Goal: Task Accomplishment & Management: Manage account settings

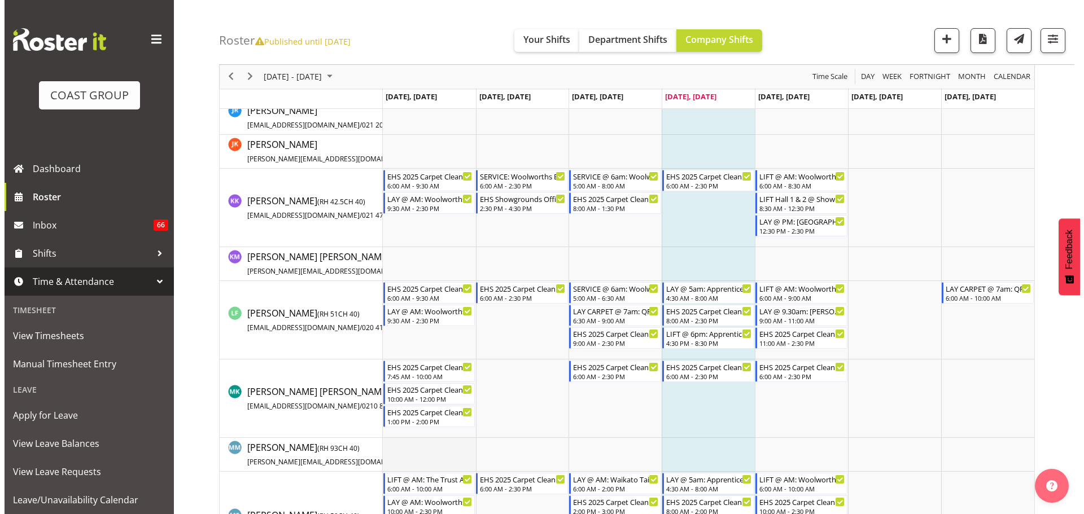
scroll to position [621, 0]
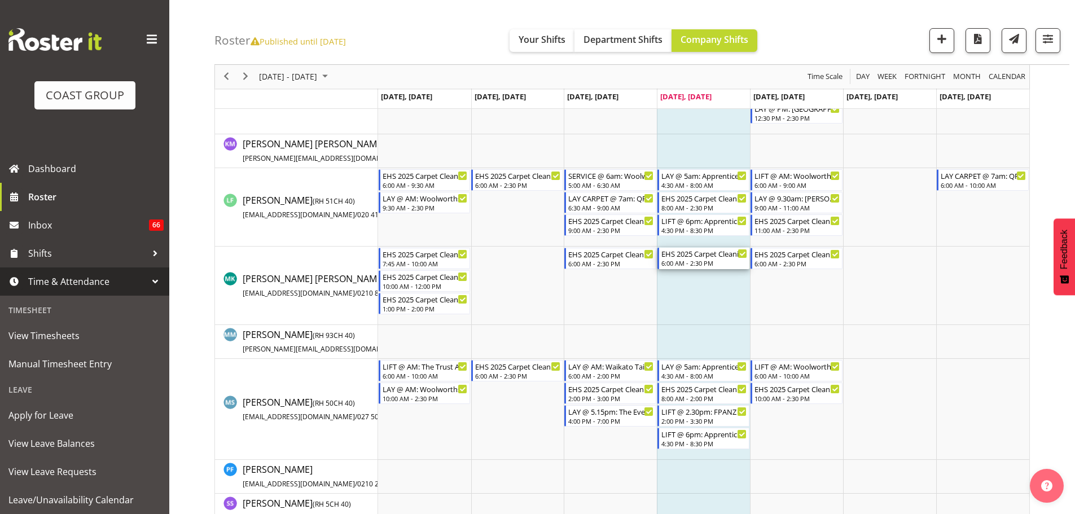
click at [730, 259] on div "EHS 2025 Carpet Cleaning & Maintainence 6:00 AM - 2:30 PM" at bounding box center [705, 258] width 86 height 21
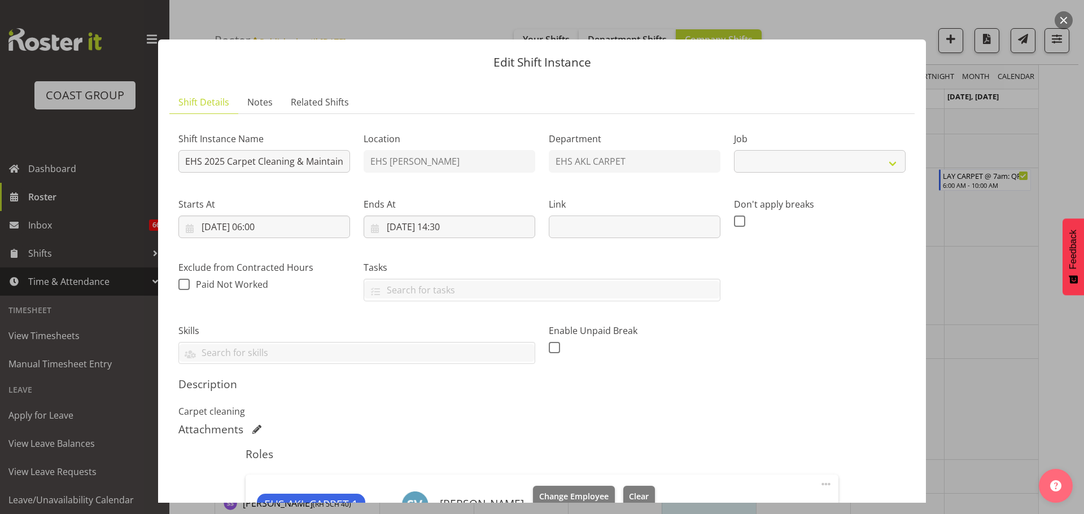
scroll to position [257, 0]
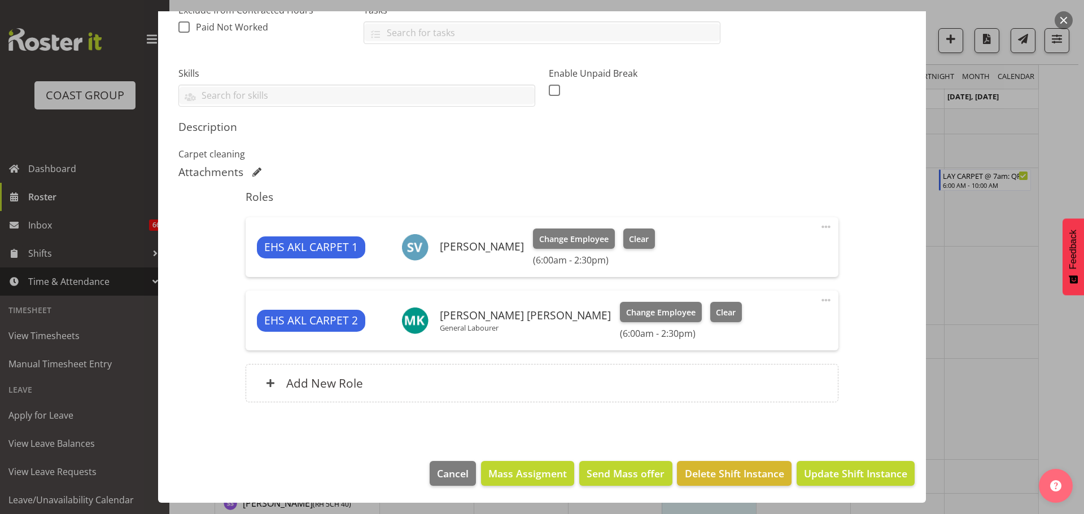
select select "69"
click at [823, 298] on span at bounding box center [826, 301] width 14 height 14
click at [794, 323] on link "Edit" at bounding box center [778, 325] width 108 height 20
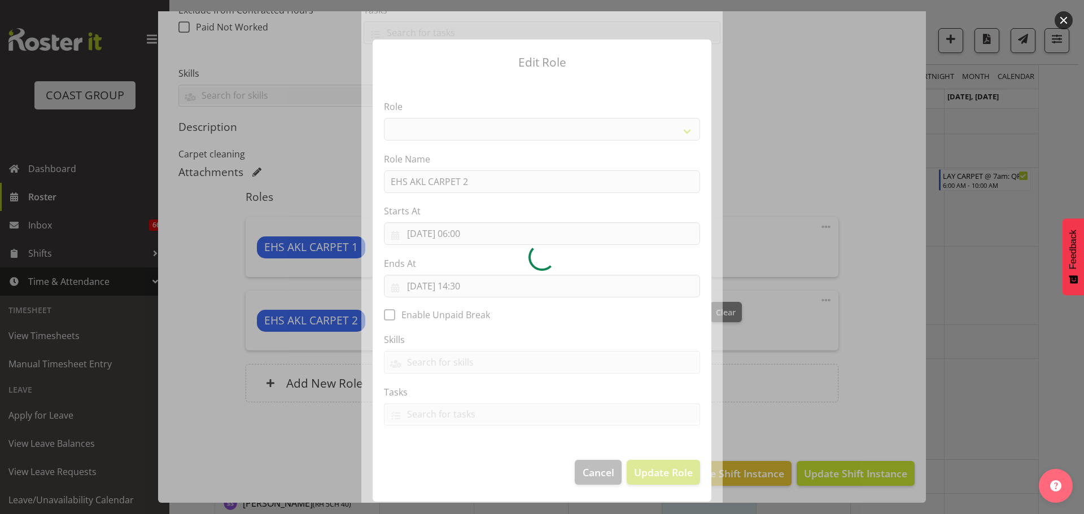
select select "190"
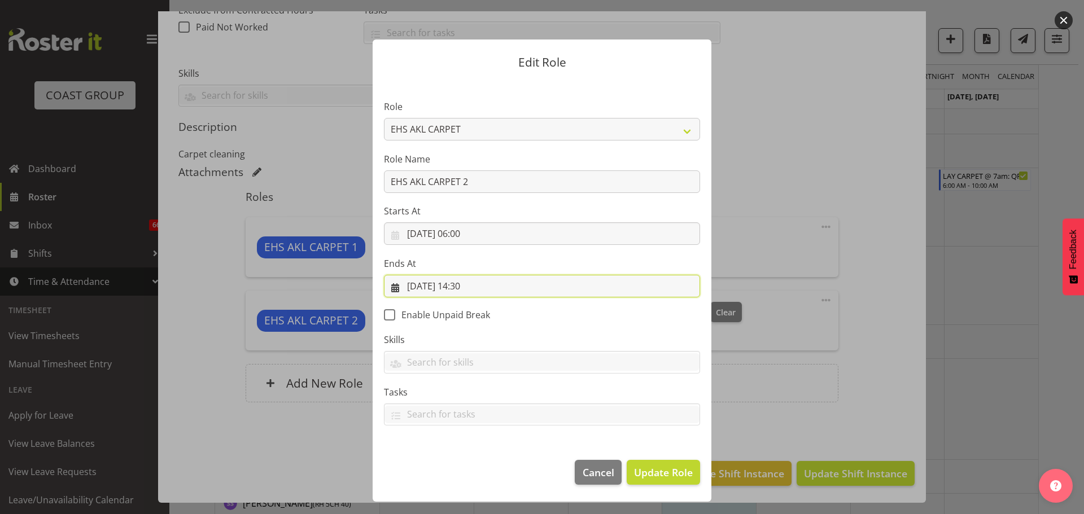
click at [468, 287] on input "[DATE] 14:30" at bounding box center [542, 286] width 316 height 23
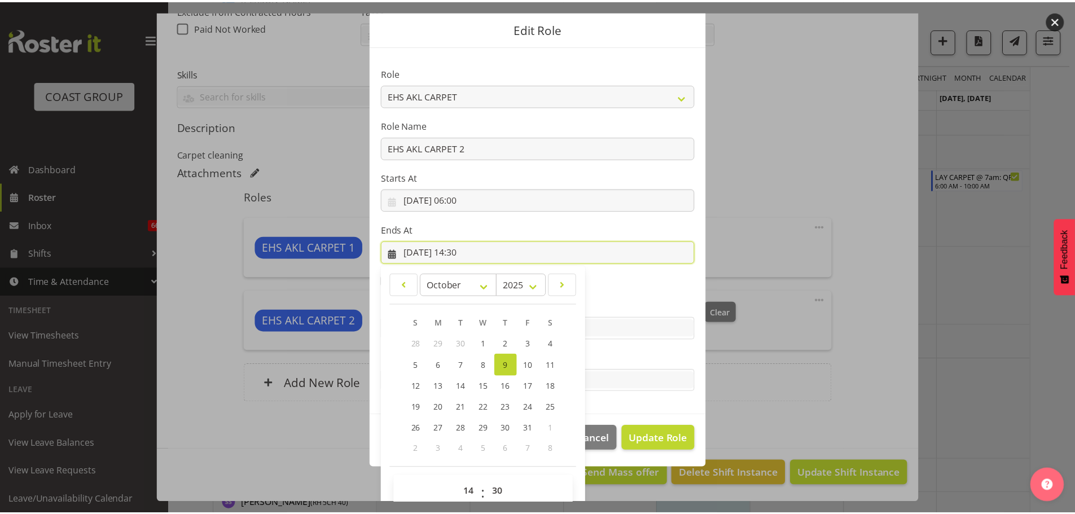
scroll to position [52, 0]
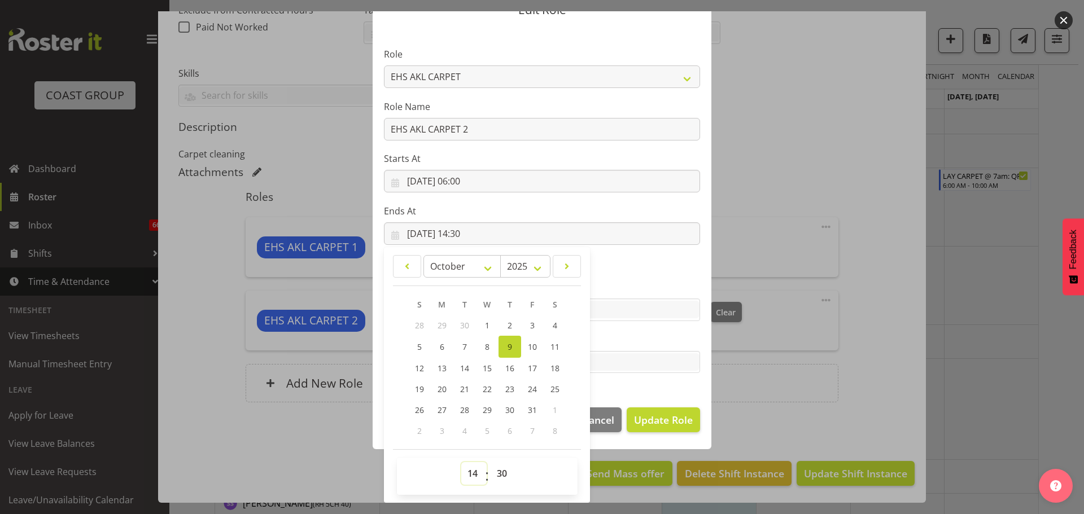
click at [465, 479] on select "00 01 02 03 04 05 06 07 08 09 10 11 12 13 14 15 16 17 18 19 20 21 22 23" at bounding box center [473, 473] width 25 height 23
select select "11"
click at [461, 462] on select "00 01 02 03 04 05 06 07 08 09 10 11 12 13 14 15 16 17 18 19 20 21 22 23" at bounding box center [473, 473] width 25 height 23
type input "[DATE] 11:30"
click at [494, 480] on select "00 01 02 03 04 05 06 07 08 09 10 11 12 13 14 15 16 17 18 19 20 21 22 23 24 25 2…" at bounding box center [503, 473] width 25 height 23
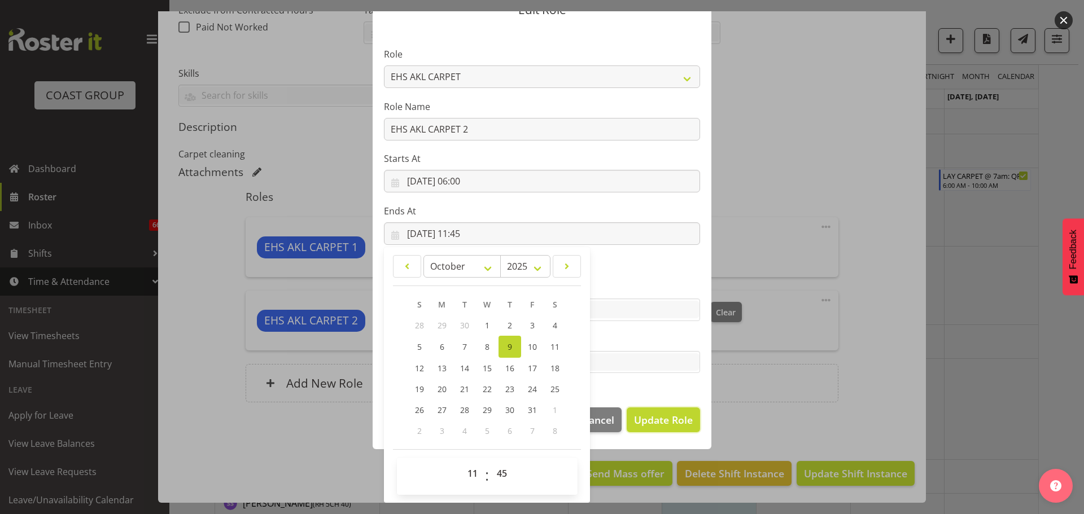
drag, startPoint x: 671, startPoint y: 420, endPoint x: 698, endPoint y: 424, distance: 27.5
click at [671, 420] on span "Update Role" at bounding box center [663, 420] width 59 height 15
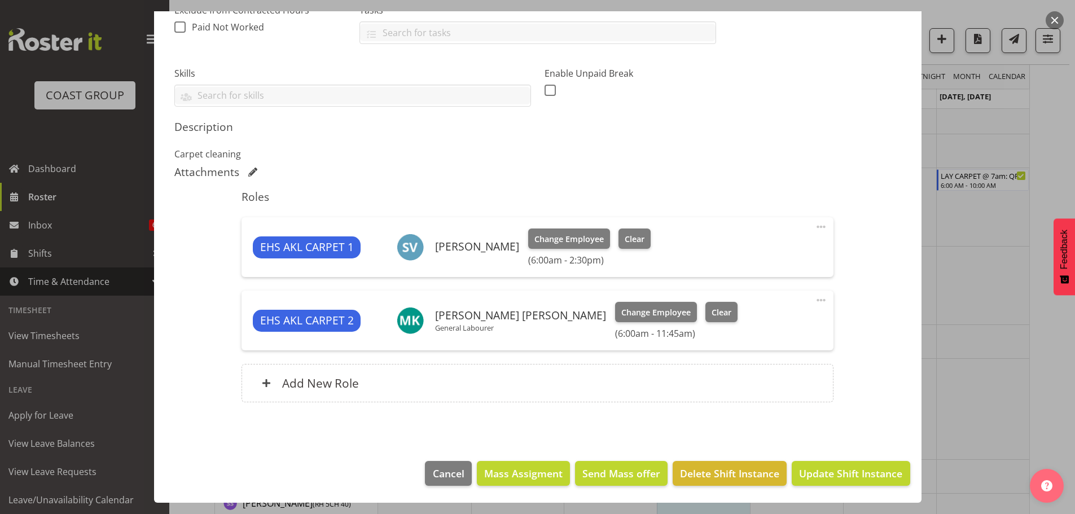
scroll to position [0, 0]
click at [996, 322] on div at bounding box center [537, 257] width 1075 height 514
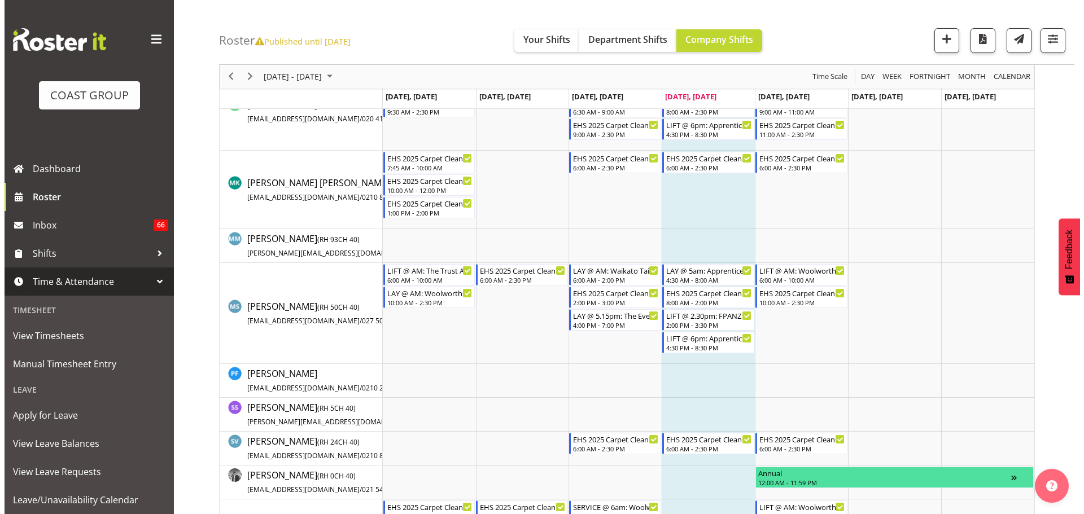
scroll to position [734, 0]
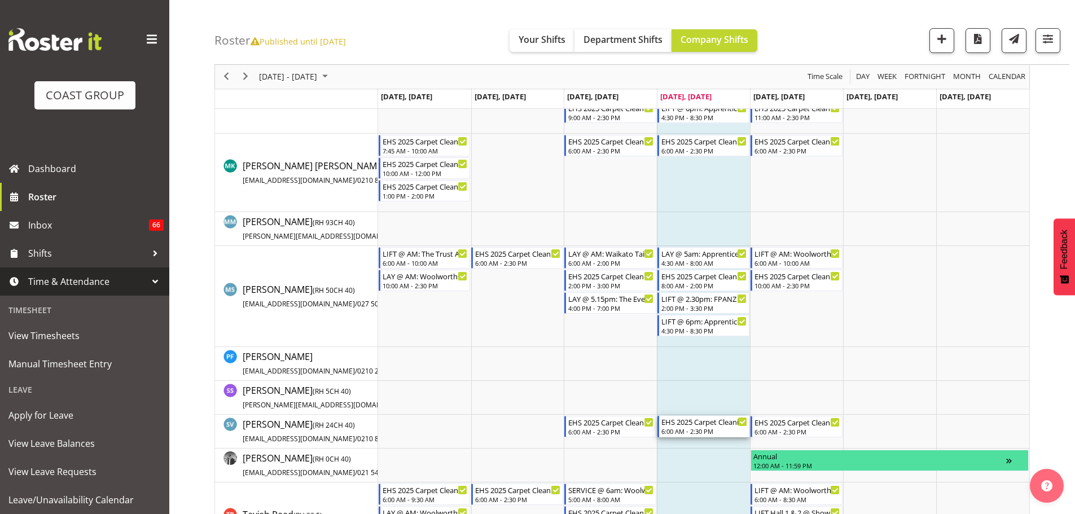
drag, startPoint x: 723, startPoint y: 424, endPoint x: 697, endPoint y: 423, distance: 26.0
click at [723, 424] on div "EHS 2025 Carpet Cleaning & Maintainence" at bounding box center [705, 421] width 86 height 11
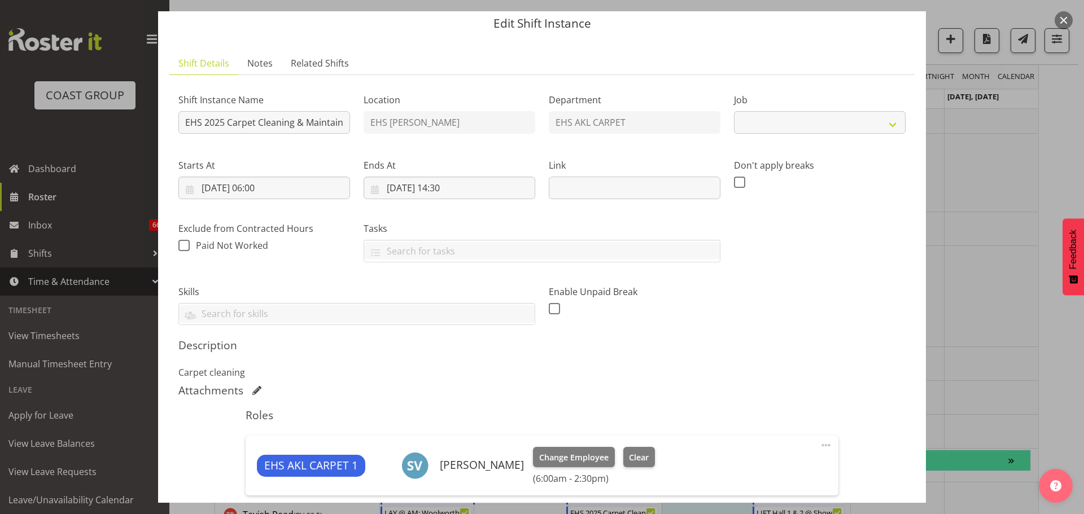
scroll to position [103, 0]
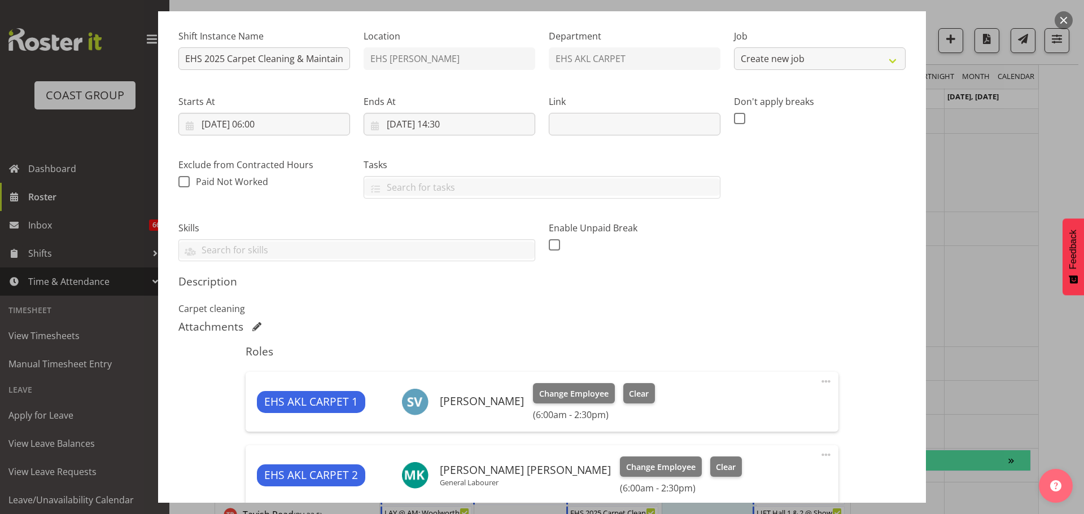
select select "69"
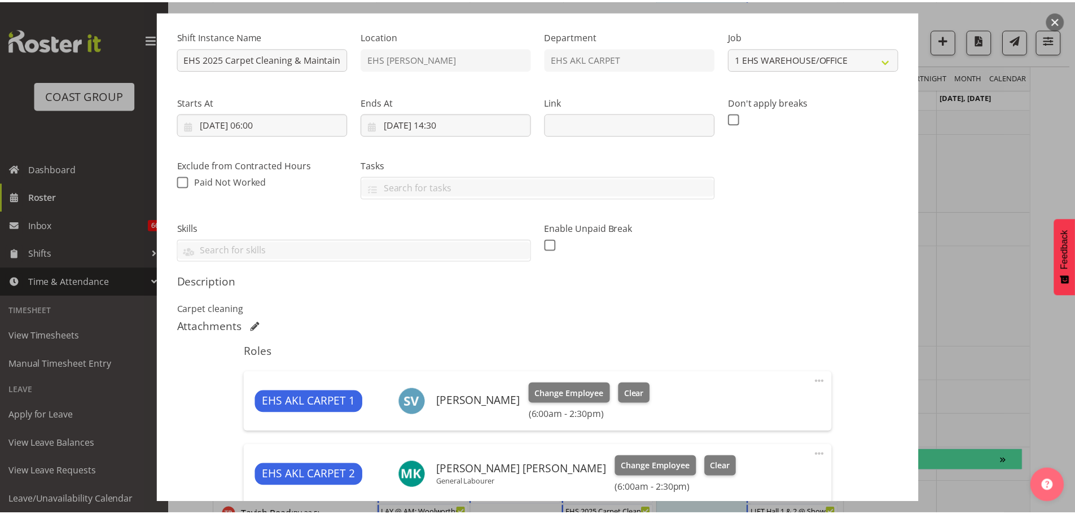
scroll to position [113, 0]
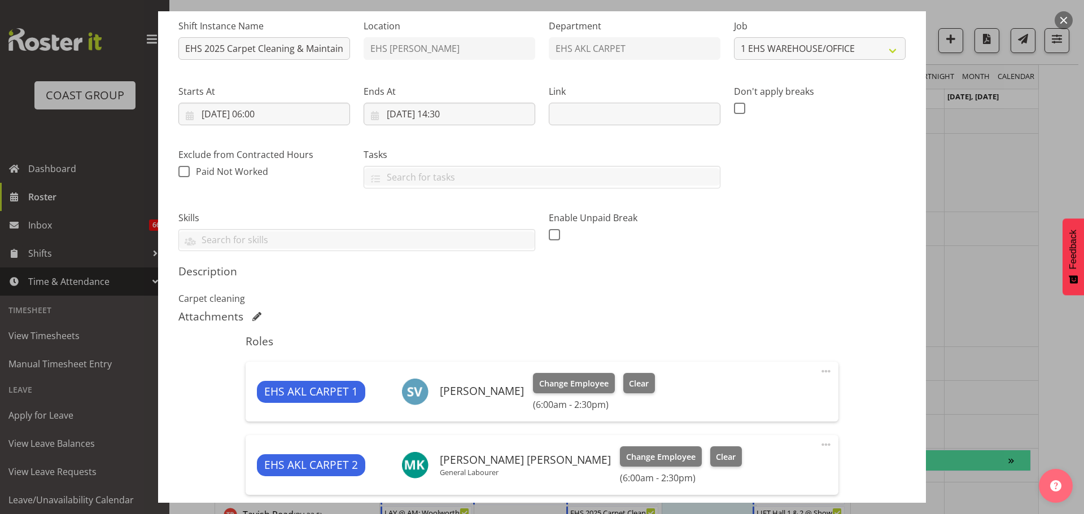
click at [997, 218] on div at bounding box center [542, 257] width 1084 height 514
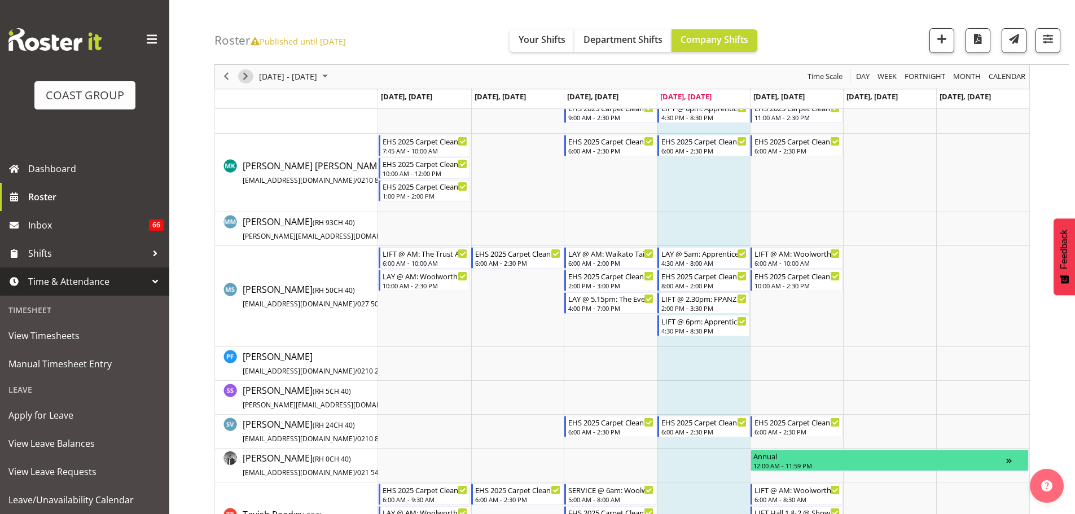
click at [243, 73] on span "Next" at bounding box center [246, 77] width 14 height 14
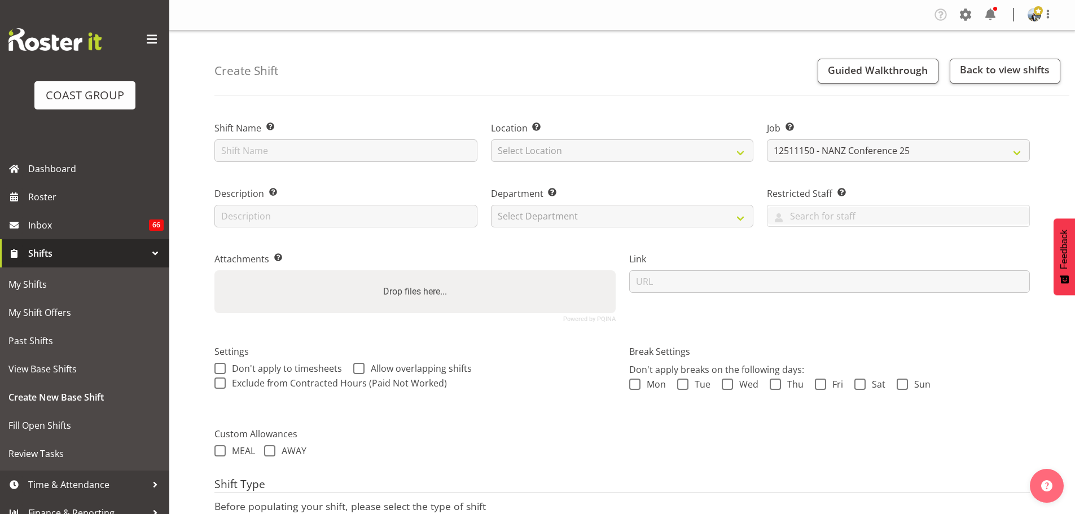
select select "10638"
